Goal: Task Accomplishment & Management: Use online tool/utility

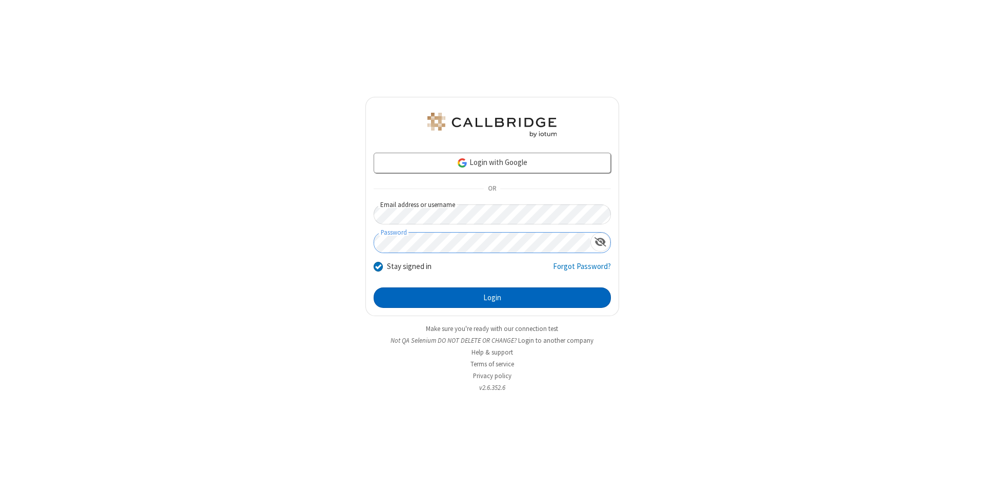
click at [492, 298] on button "Login" at bounding box center [492, 298] width 237 height 21
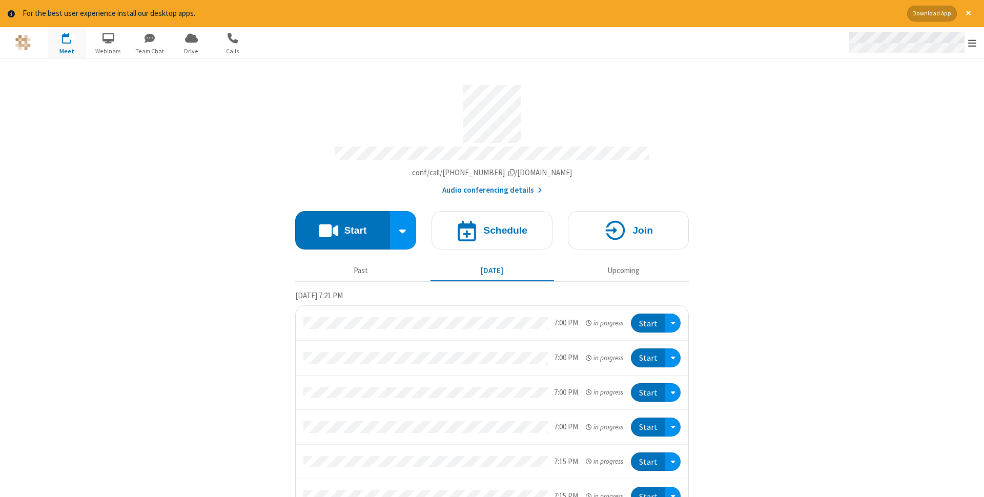
click at [973, 43] on span "Open menu" at bounding box center [973, 43] width 8 height 10
click at [191, 51] on span "Drive" at bounding box center [191, 51] width 38 height 9
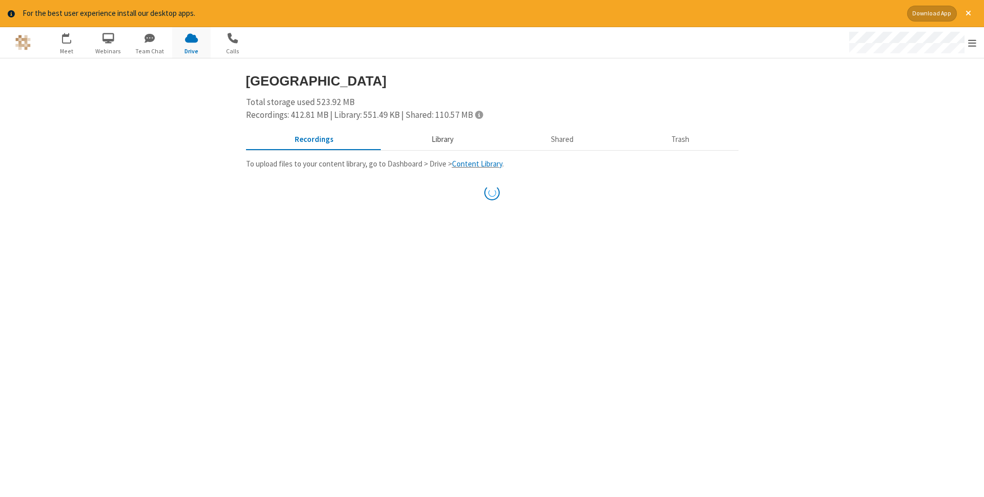
click at [441, 139] on button "Library" at bounding box center [443, 139] width 120 height 19
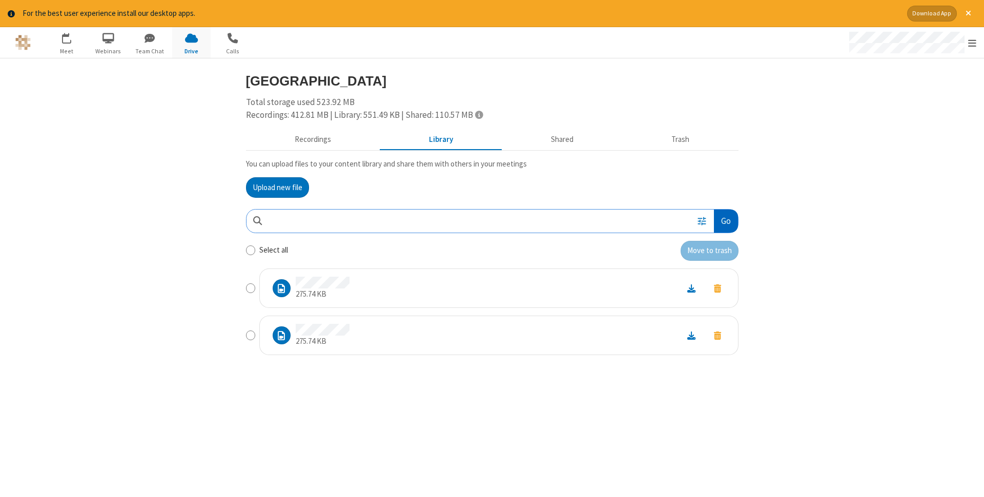
click at [726, 221] on button "Go" at bounding box center [726, 221] width 24 height 23
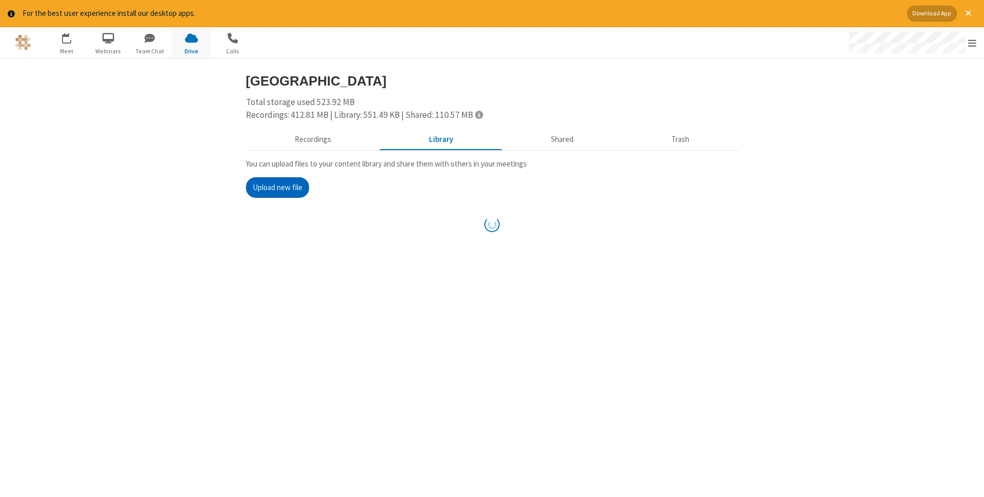
click at [277, 187] on button "Upload new file" at bounding box center [277, 187] width 63 height 21
